Goal: Transaction & Acquisition: Purchase product/service

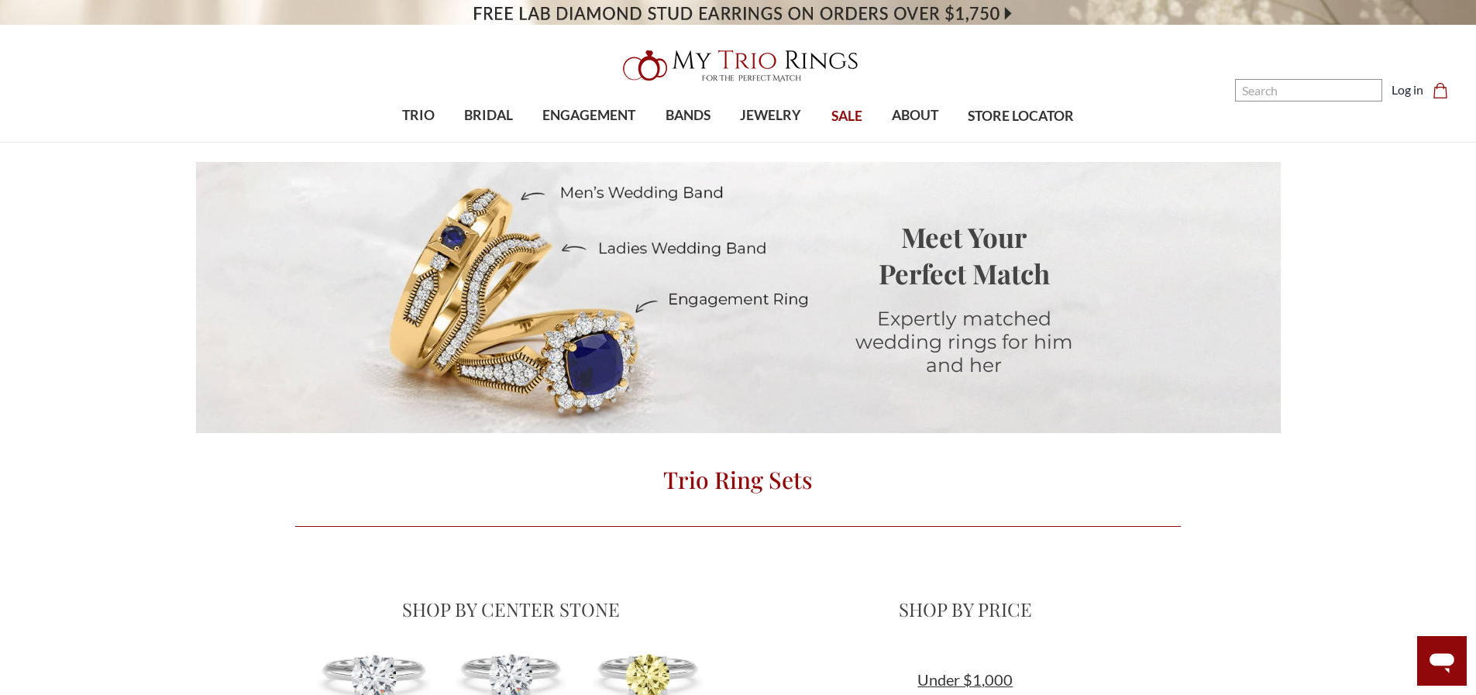
scroll to position [78, 0]
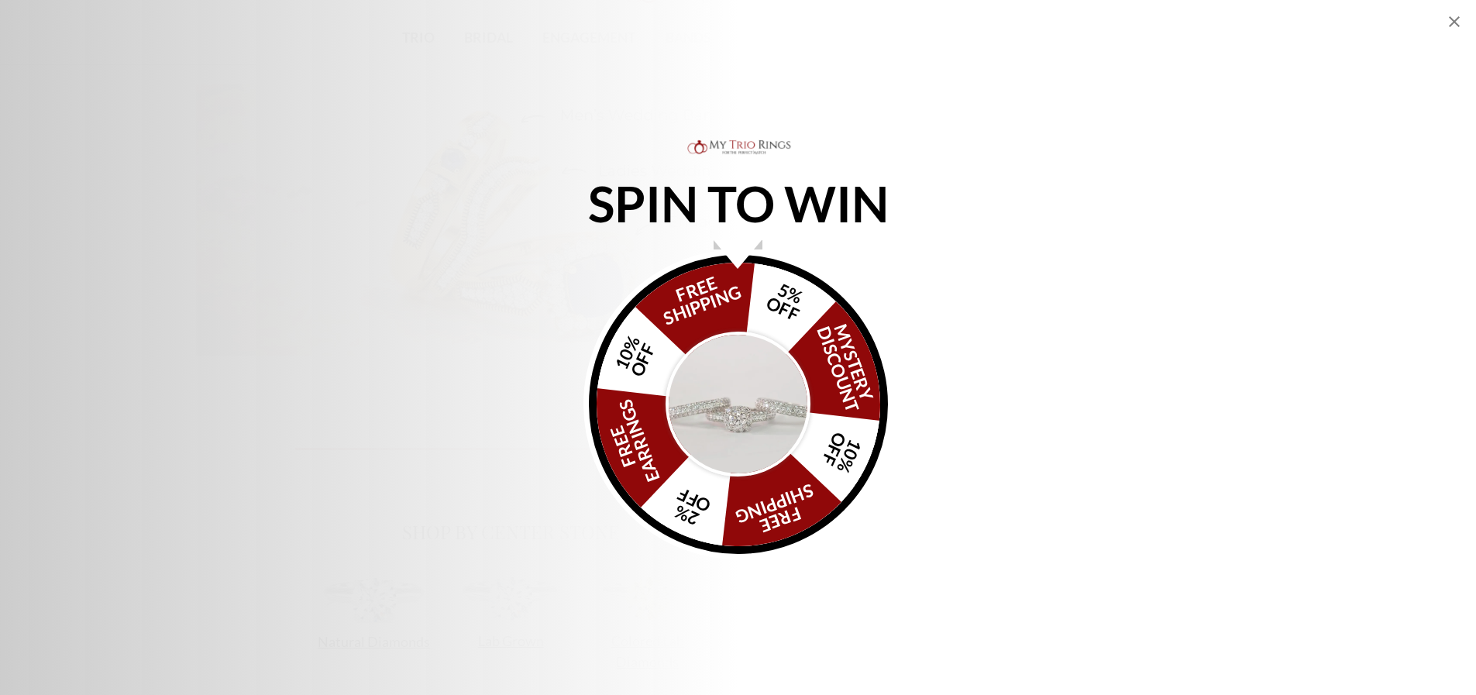
click at [738, 254] on div "Alia popup" at bounding box center [738, 254] width 48 height 29
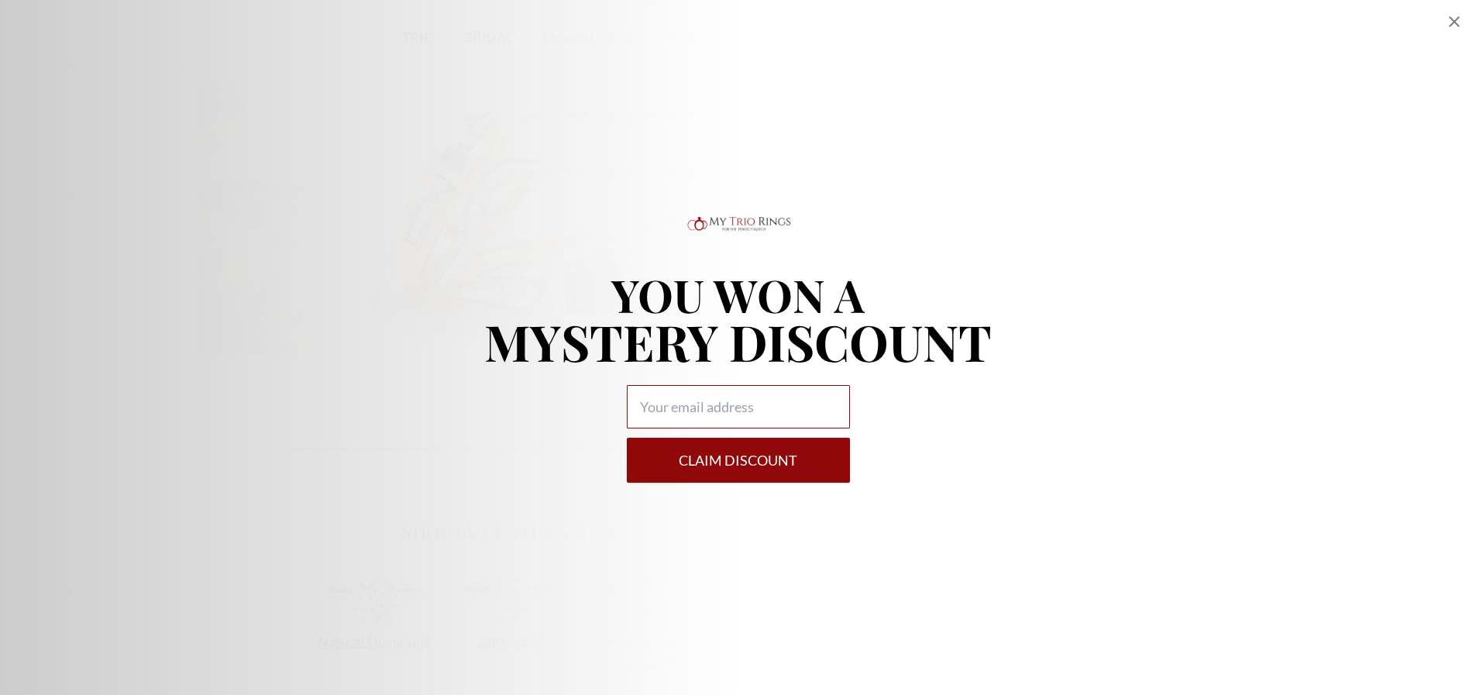
click at [663, 406] on input "Alia popup" at bounding box center [738, 406] width 223 height 43
type input "[EMAIL_ADDRESS][DOMAIN_NAME]"
click at [743, 471] on button "Claim DISCOUNT" at bounding box center [738, 460] width 223 height 45
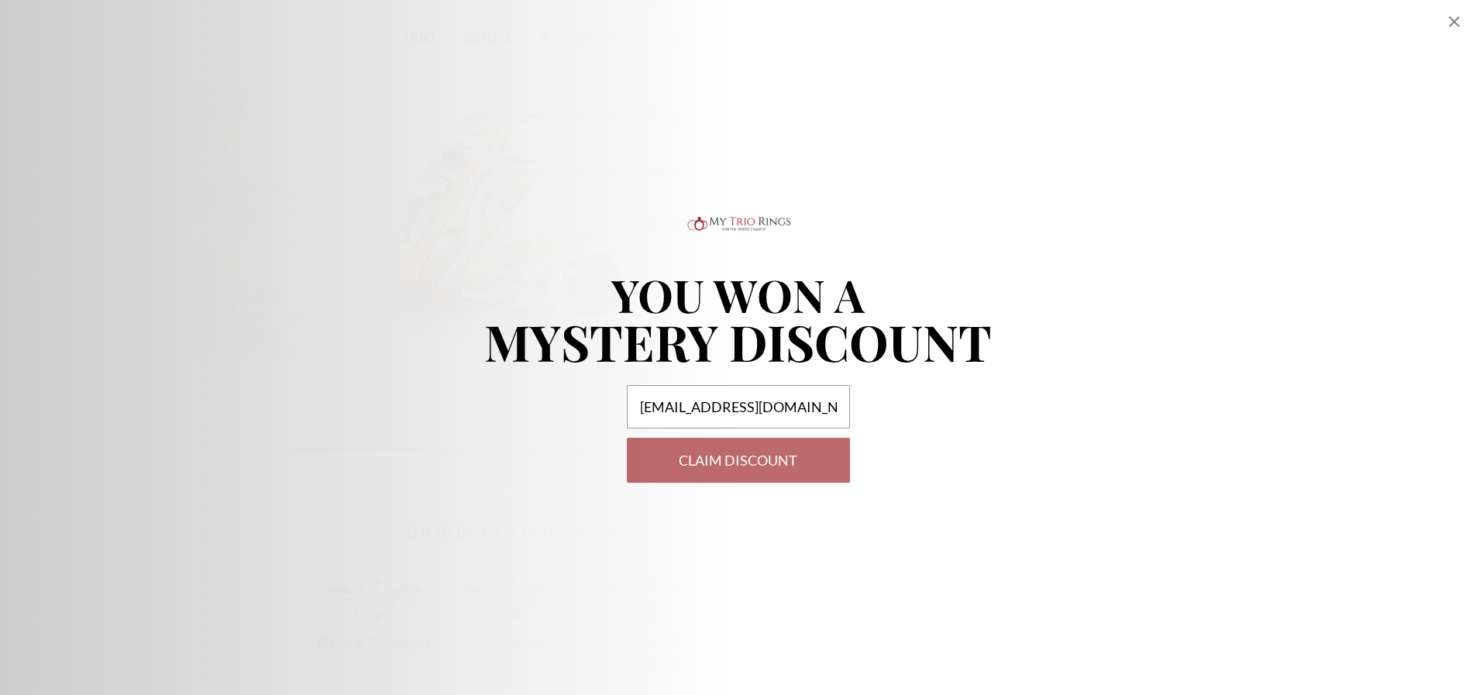
select select "US"
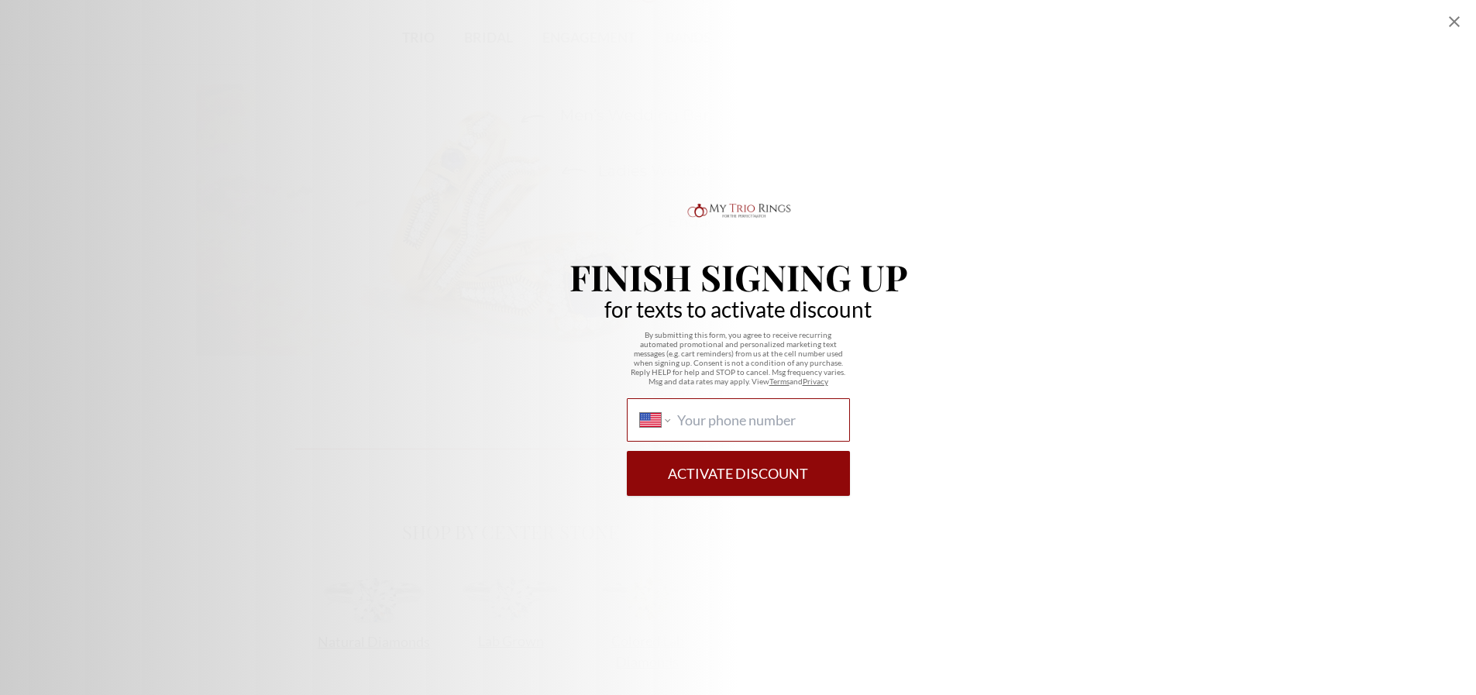
click at [756, 415] on input "International [GEOGRAPHIC_DATA] [GEOGRAPHIC_DATA] [GEOGRAPHIC_DATA] [GEOGRAPHIC…" at bounding box center [756, 420] width 159 height 17
type input "[PHONE_NUMBER]"
click at [765, 475] on button "Activate Discount" at bounding box center [738, 473] width 223 height 45
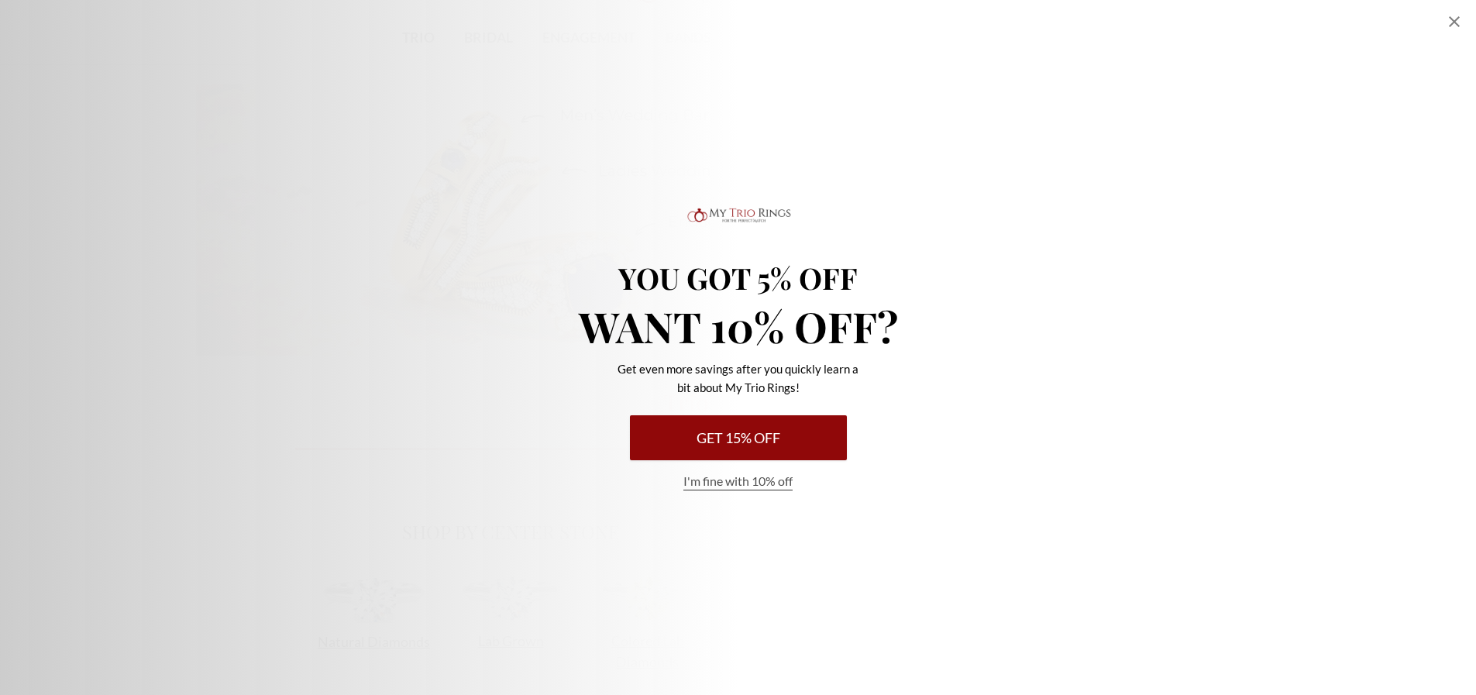
click at [762, 428] on button "Get 15% Off" at bounding box center [738, 437] width 217 height 45
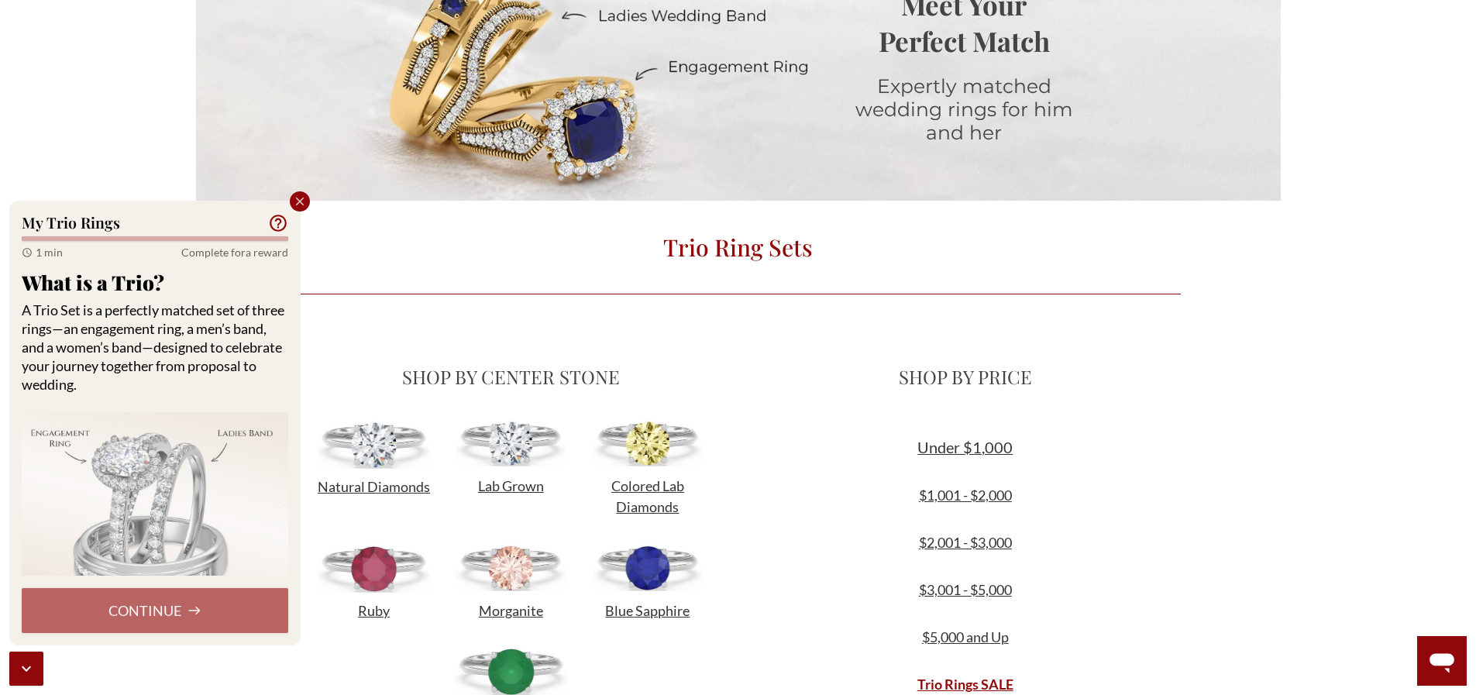
scroll to position [310, 0]
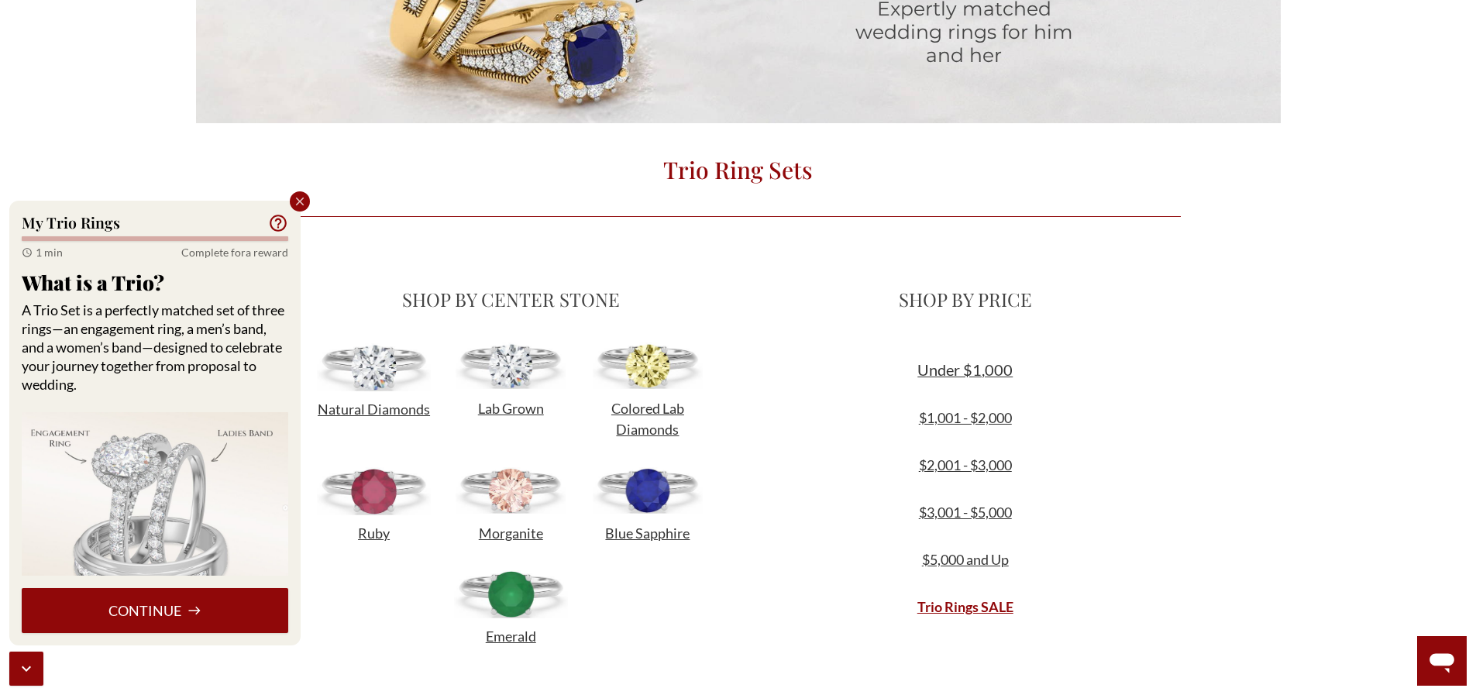
click at [299, 202] on icon "Close popup" at bounding box center [300, 202] width 9 height 9
select select "US"
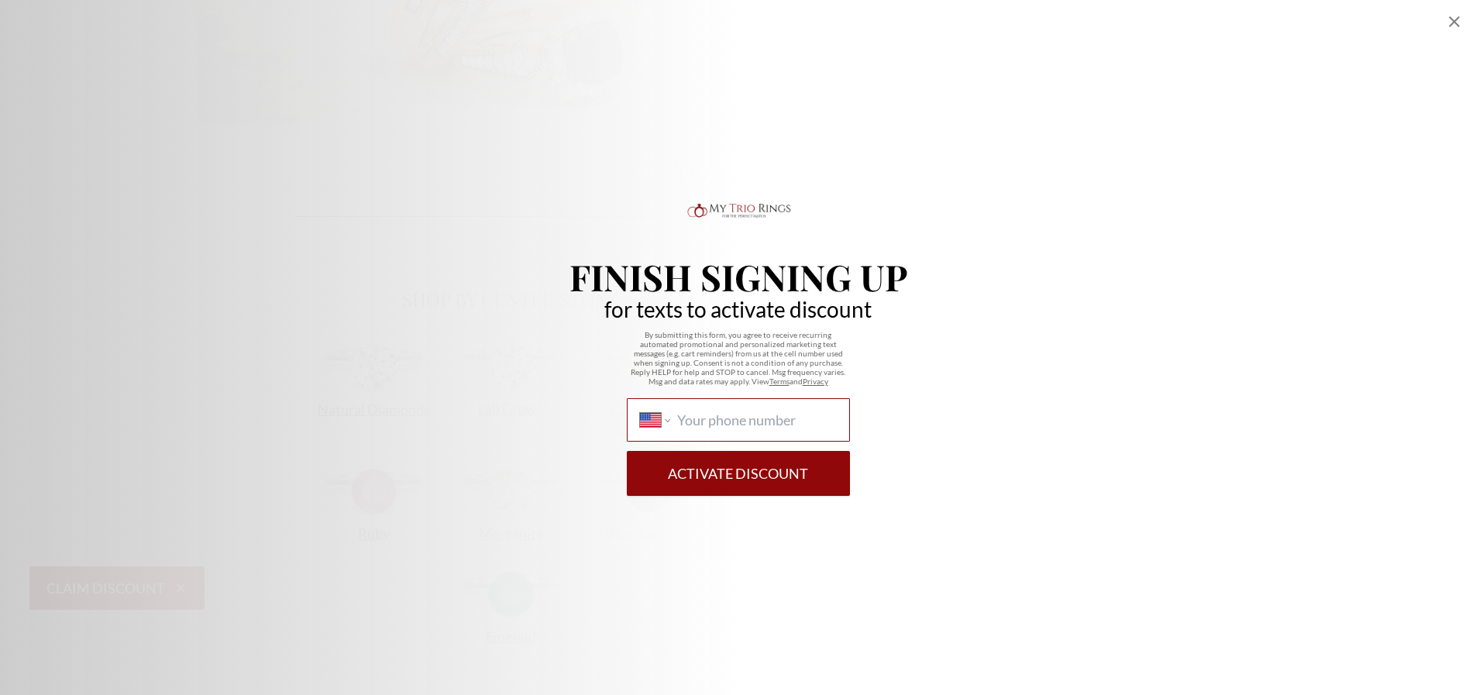
click at [752, 418] on input "International [GEOGRAPHIC_DATA] [GEOGRAPHIC_DATA] [GEOGRAPHIC_DATA] [GEOGRAPHIC…" at bounding box center [756, 420] width 159 height 17
type input "[PHONE_NUMBER]"
click at [759, 472] on button "Activate Discount" at bounding box center [738, 473] width 223 height 45
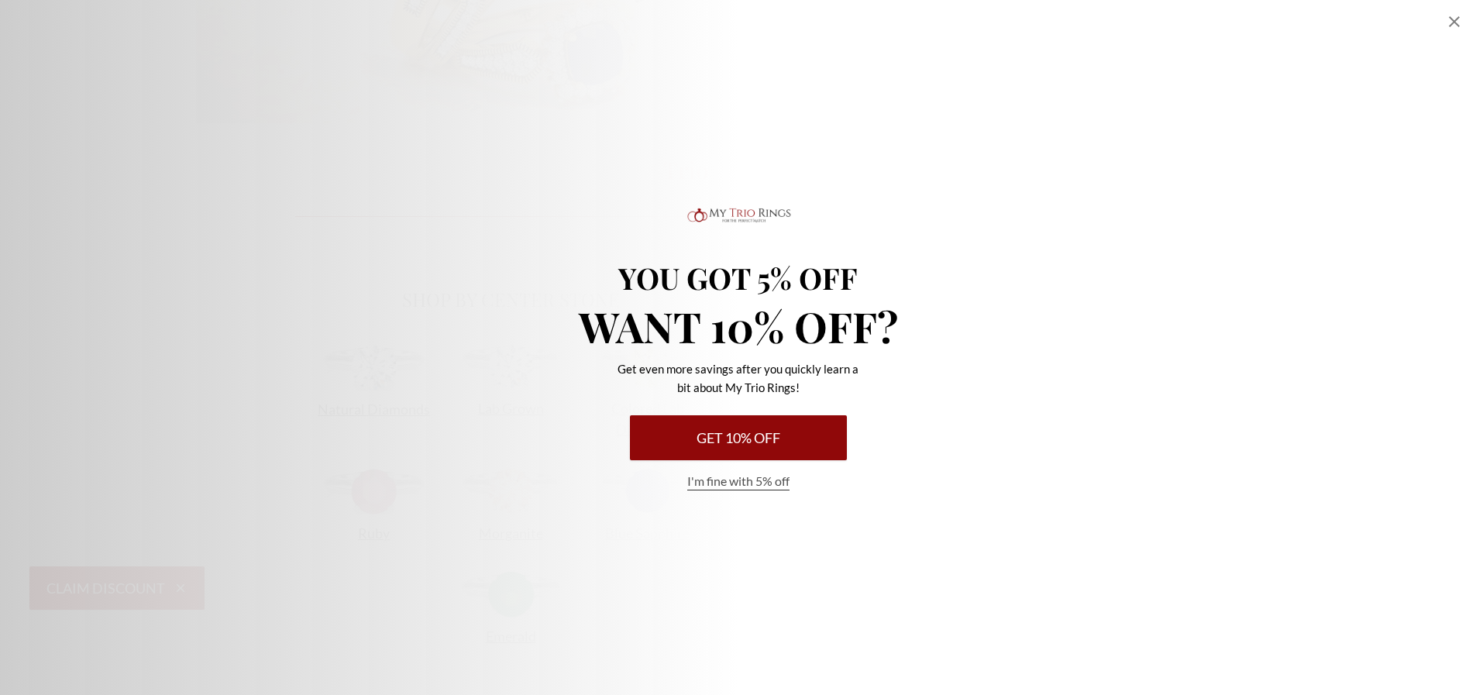
click at [734, 435] on button "Get 10% Off" at bounding box center [738, 437] width 217 height 45
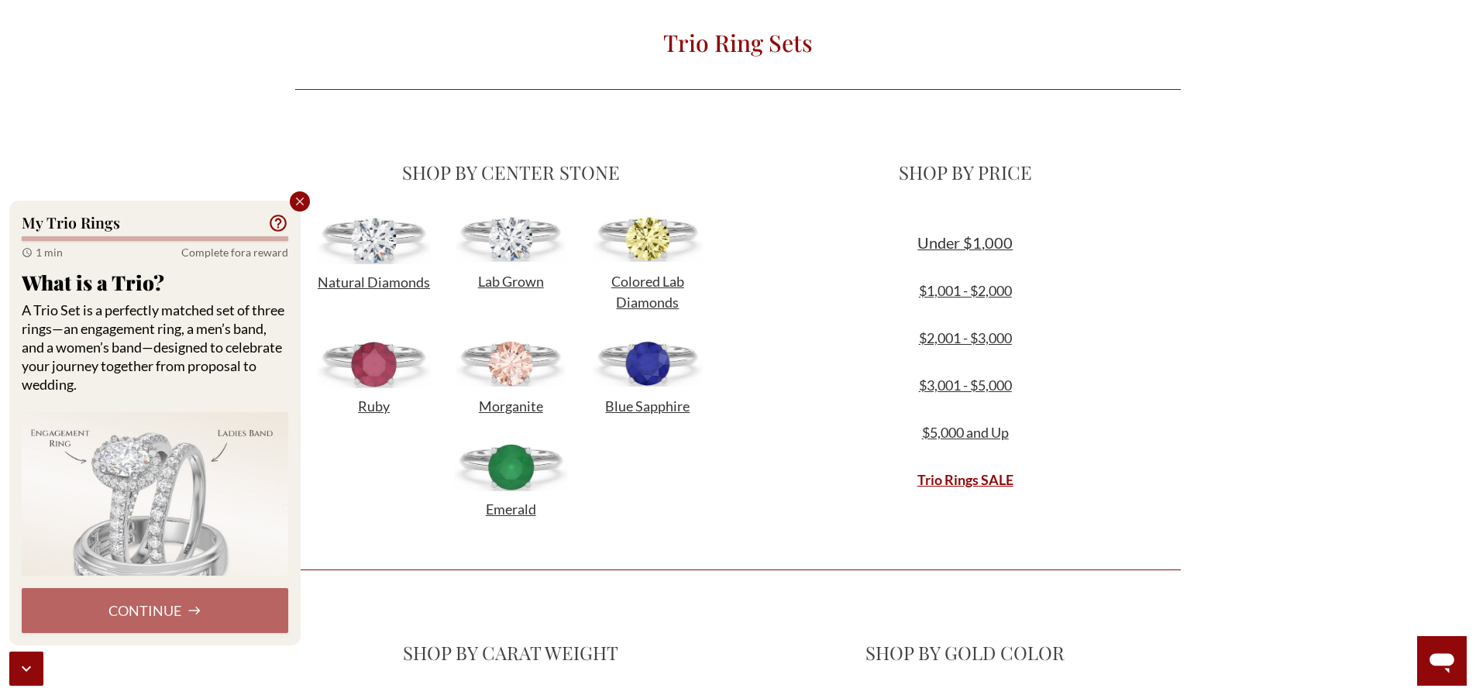
scroll to position [465, 0]
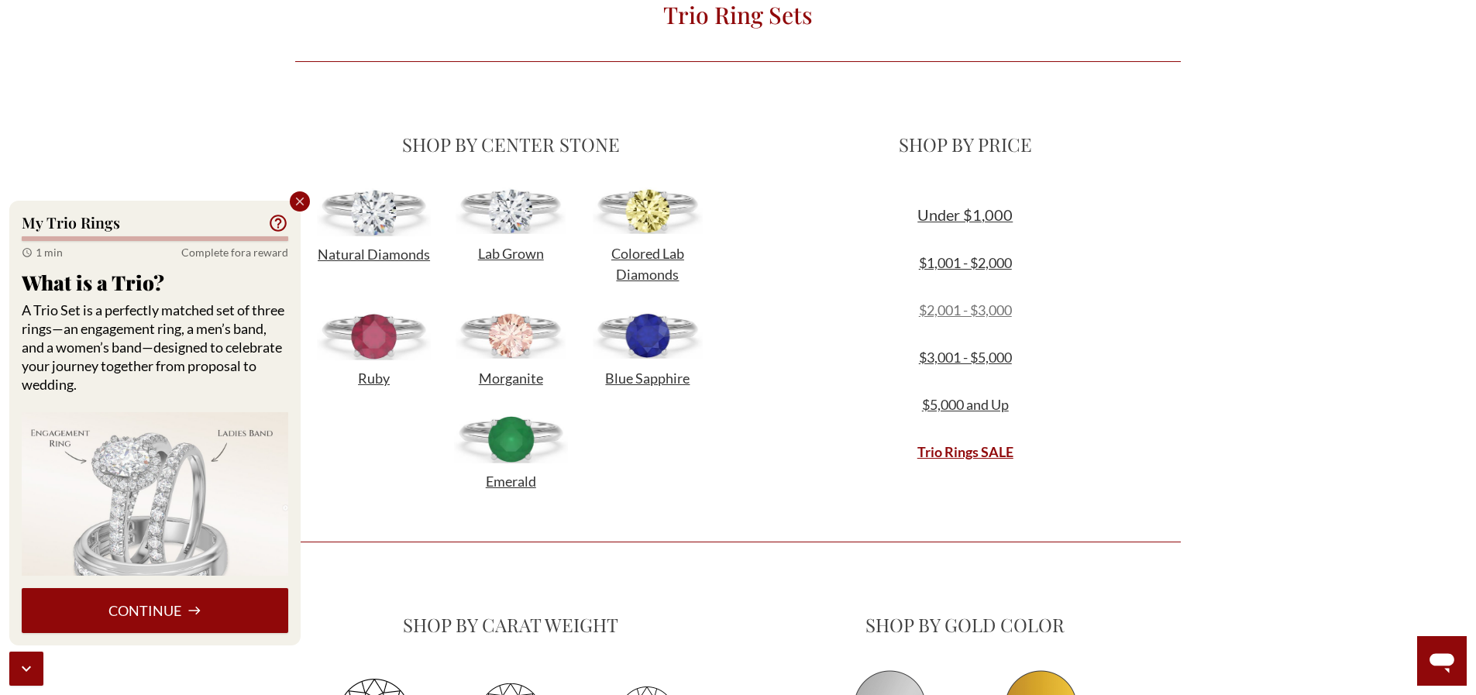
click at [965, 312] on link "$2,001 - $3,000" at bounding box center [965, 309] width 93 height 17
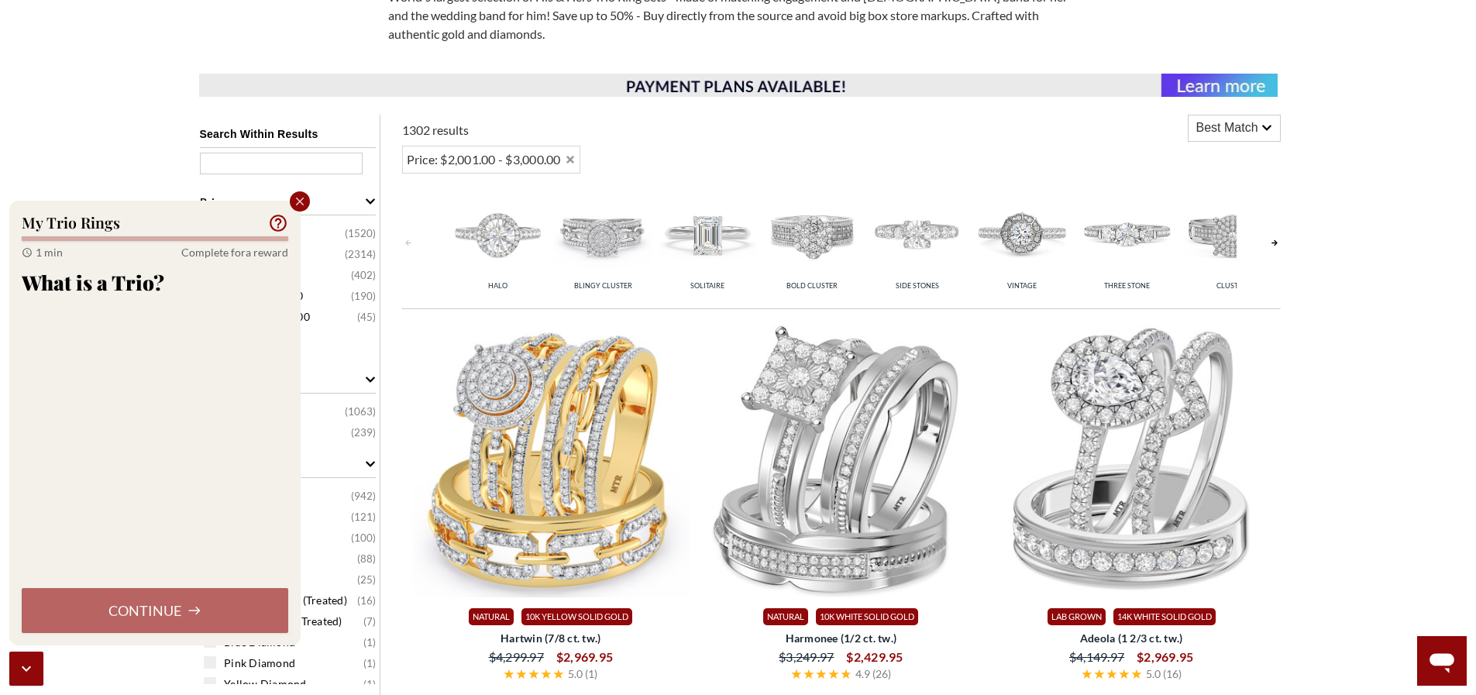
scroll to position [620, 0]
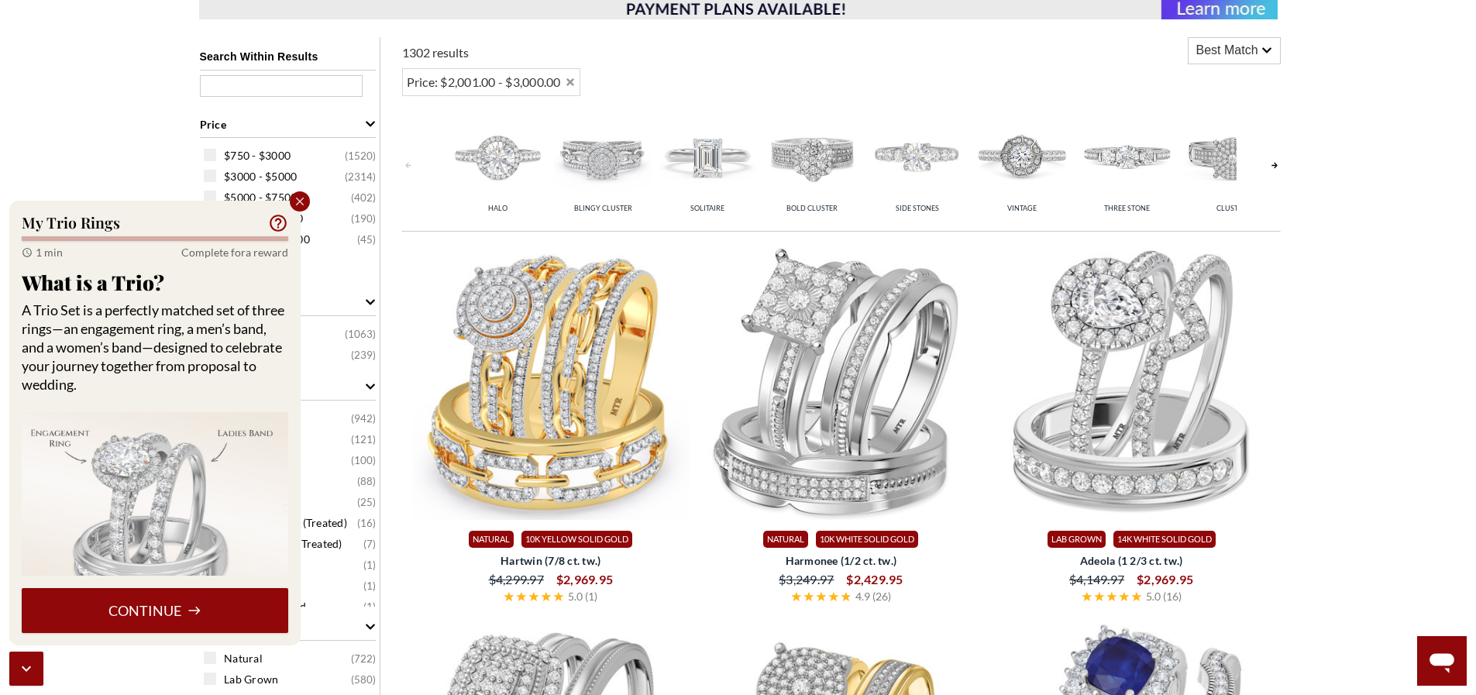
click at [704, 156] on img at bounding box center [708, 156] width 97 height 97
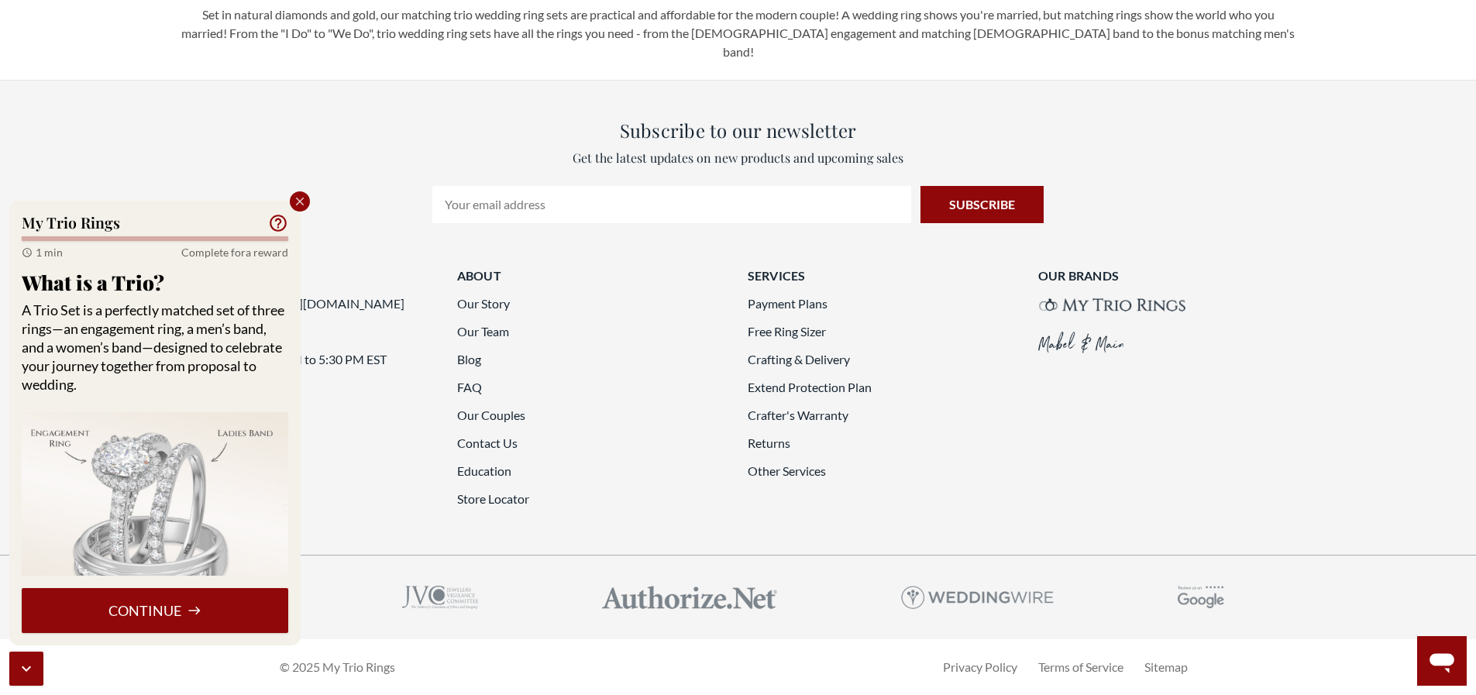
scroll to position [4185, 0]
